Goal: Information Seeking & Learning: Check status

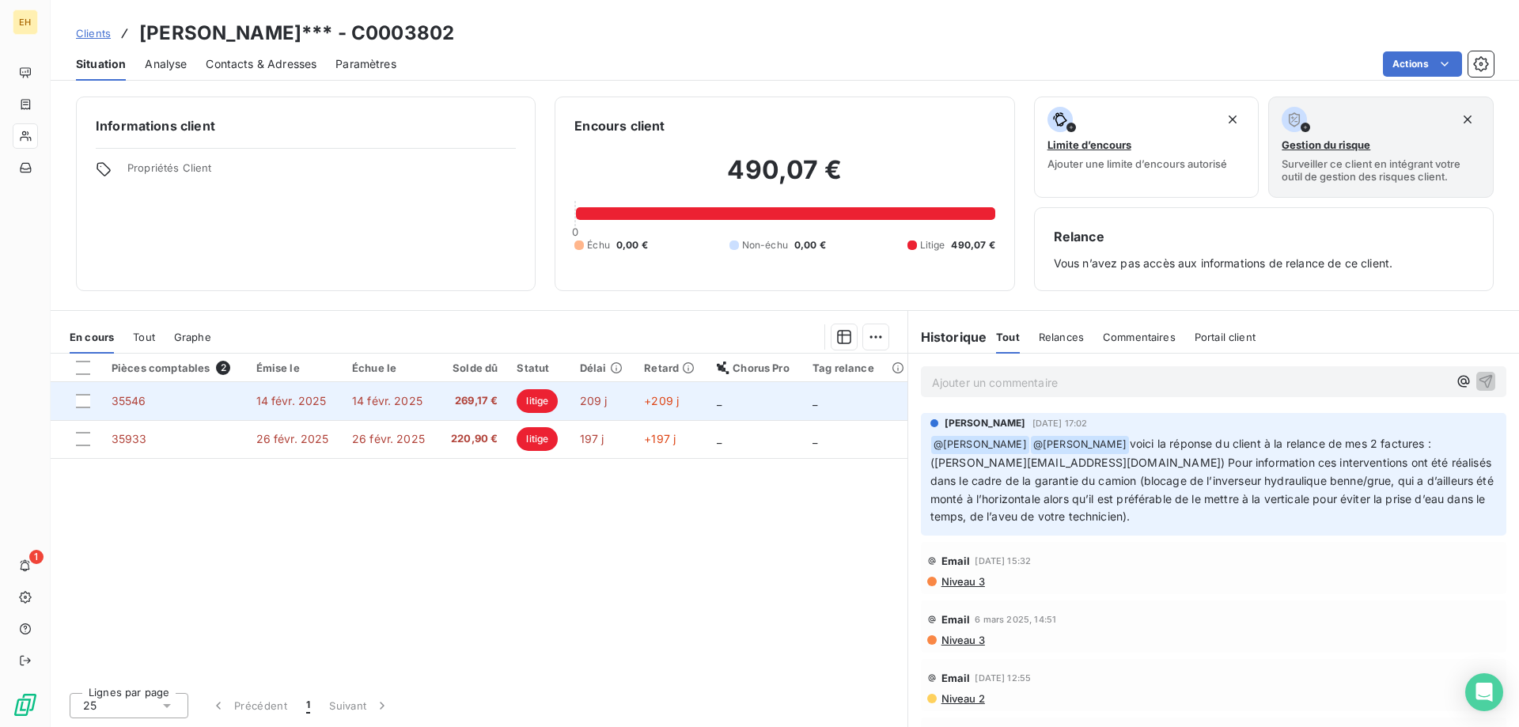
click at [481, 402] on span "269,17 €" at bounding box center [473, 401] width 50 height 16
